Goal: Task Accomplishment & Management: Manage account settings

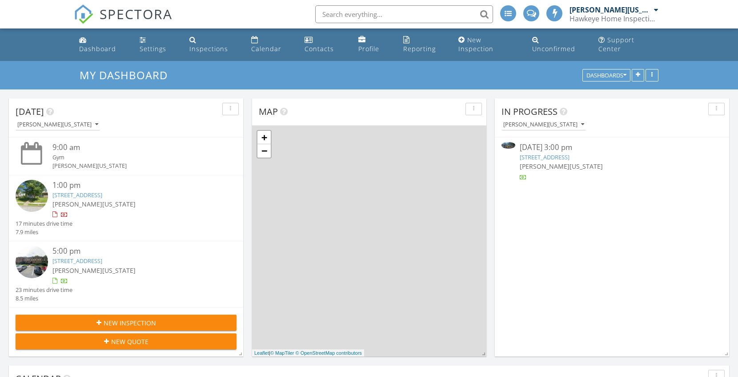
scroll to position [4, 4]
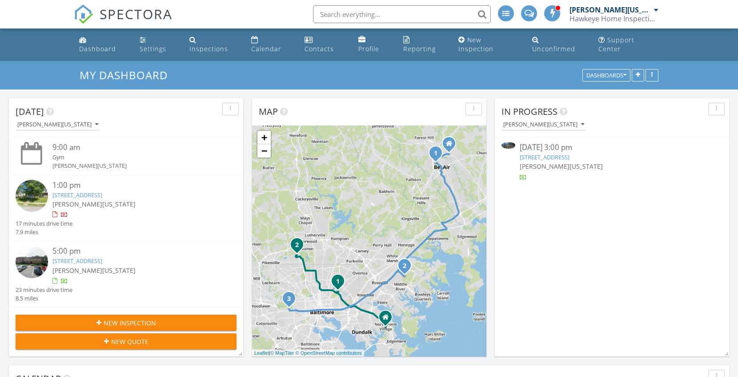
click at [552, 153] on link "7880 Belhaven Ave, Pasadena, MD 21122" at bounding box center [545, 157] width 50 height 8
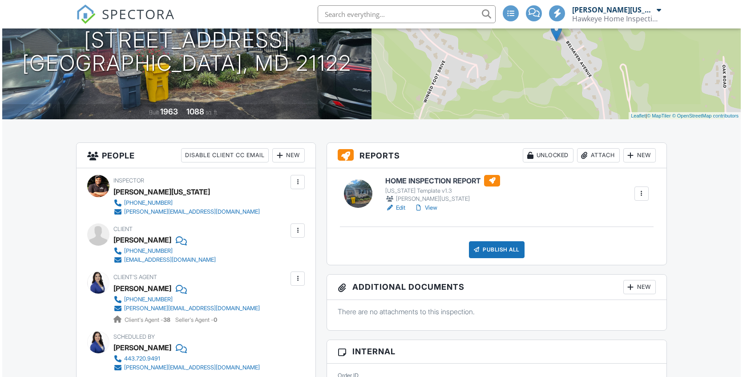
scroll to position [127, 0]
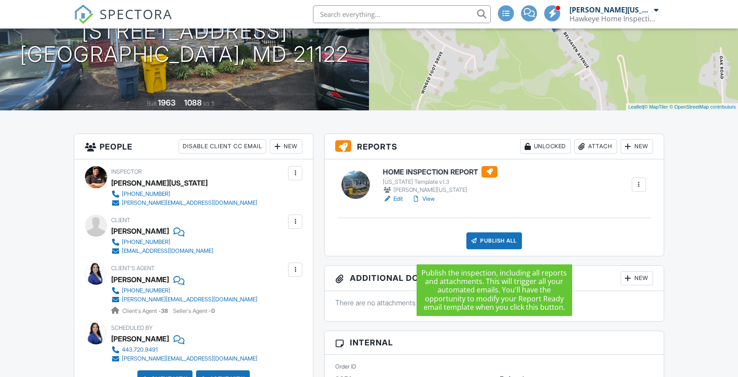
click at [496, 249] on div "Publish All" at bounding box center [494, 240] width 56 height 17
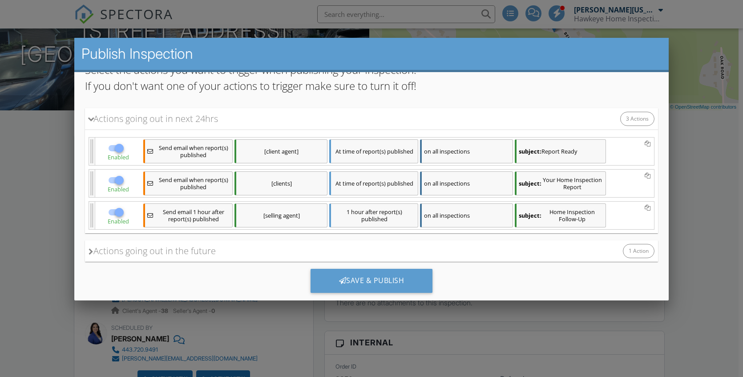
scroll to position [96, 0]
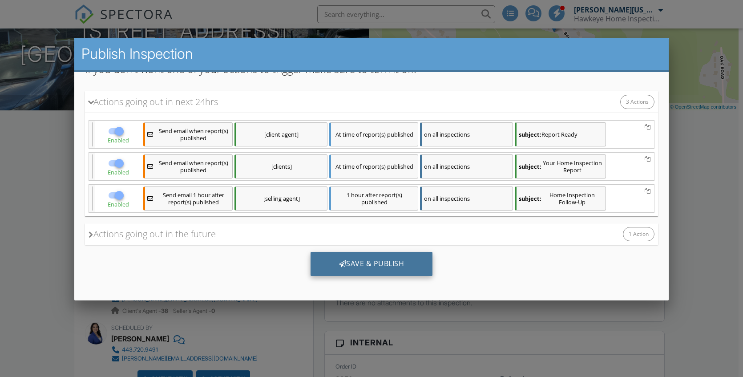
click at [388, 258] on div "Save & Publish" at bounding box center [371, 263] width 122 height 24
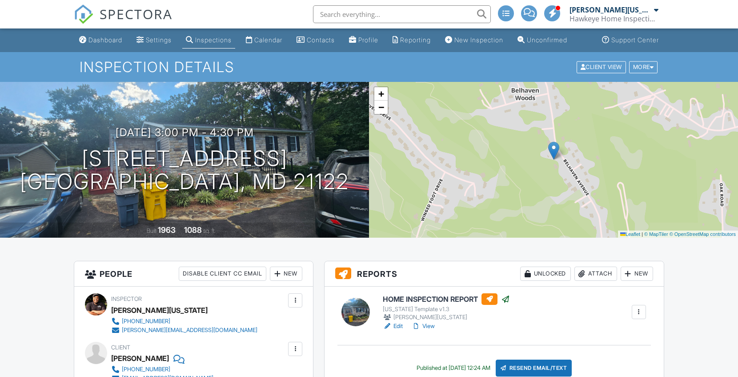
click at [126, 14] on span "SPECTORA" at bounding box center [136, 13] width 73 height 19
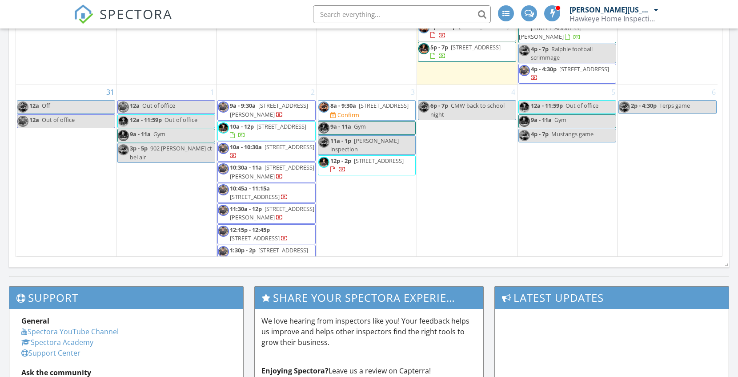
scroll to position [1076, 0]
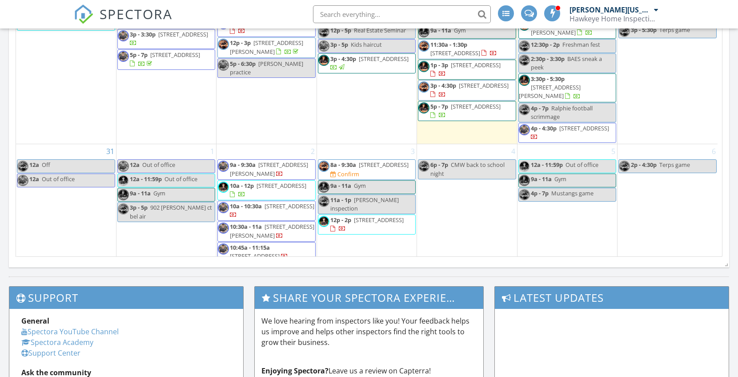
click at [279, 202] on span "810 Oldham St, Baltimore 21224" at bounding box center [290, 206] width 50 height 8
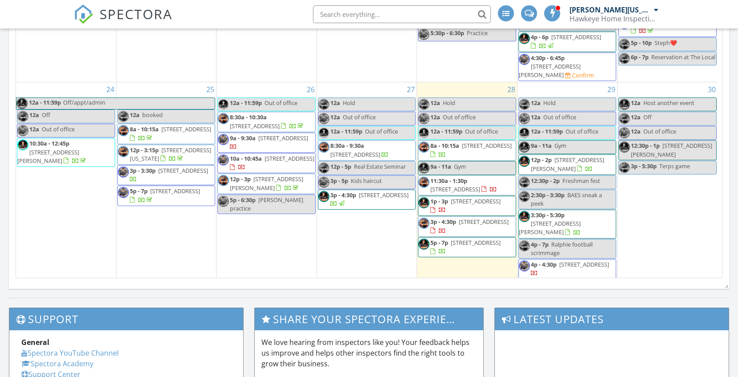
scroll to position [957, 0]
